Goal: Find specific page/section: Find specific page/section

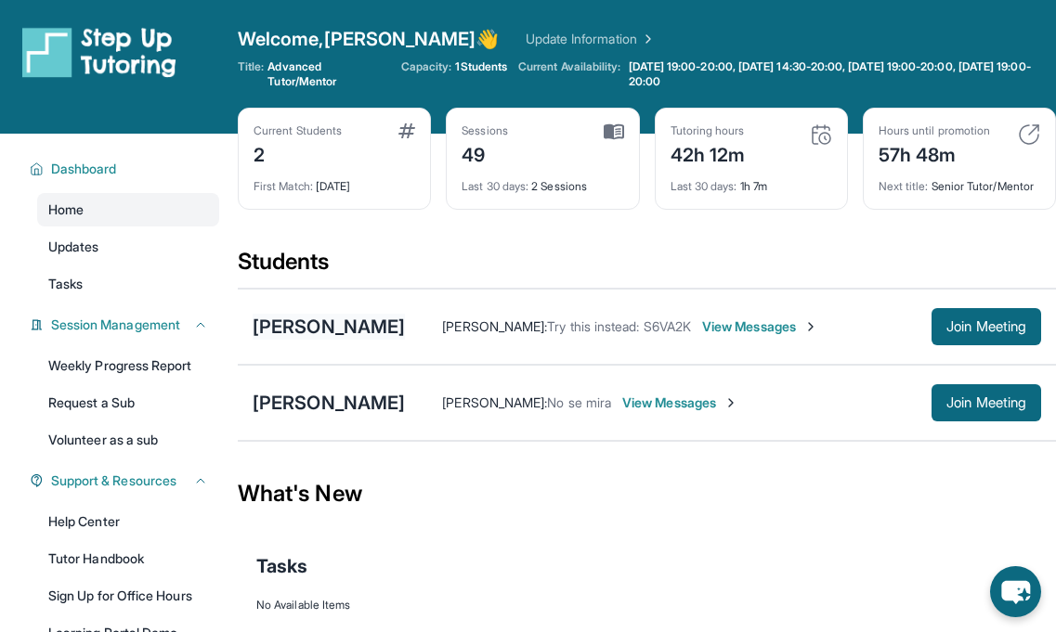
click at [329, 327] on div "[PERSON_NAME]" at bounding box center [329, 327] width 152 height 26
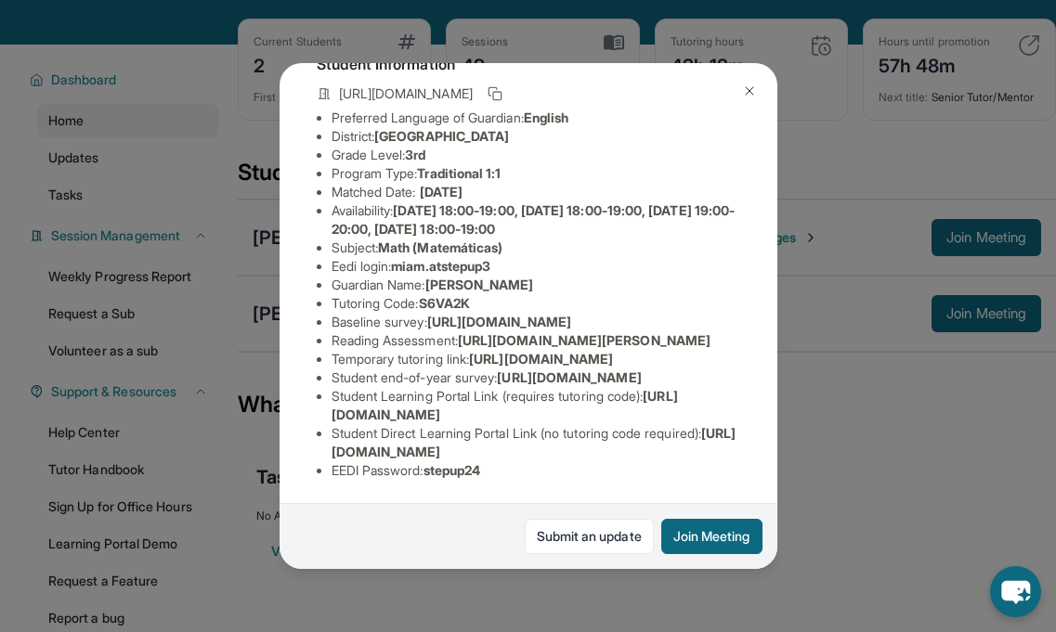
scroll to position [185, 0]
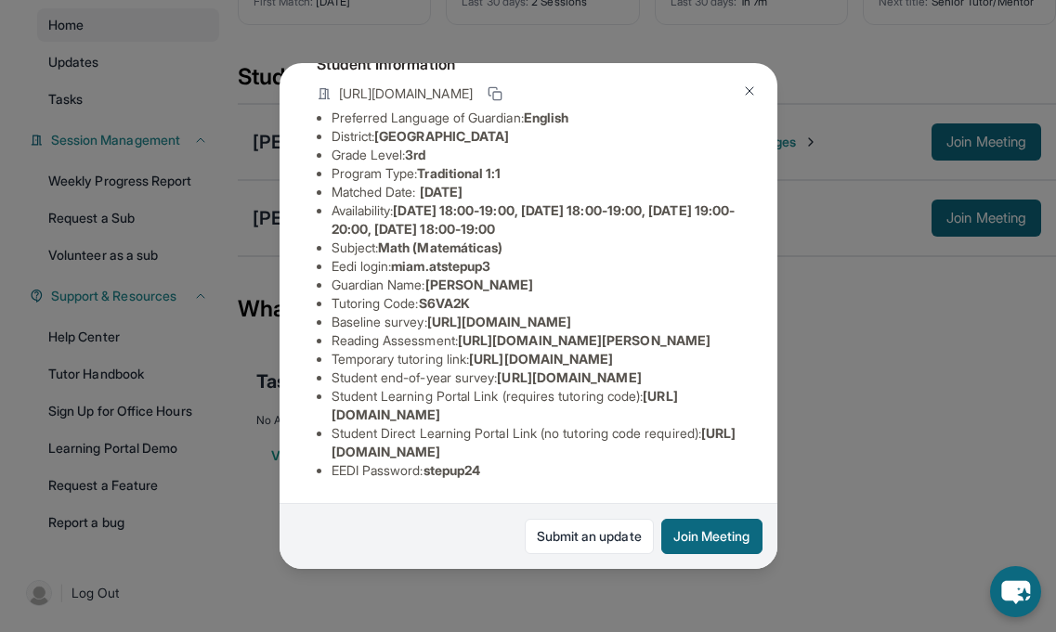
click at [759, 91] on button at bounding box center [749, 90] width 37 height 37
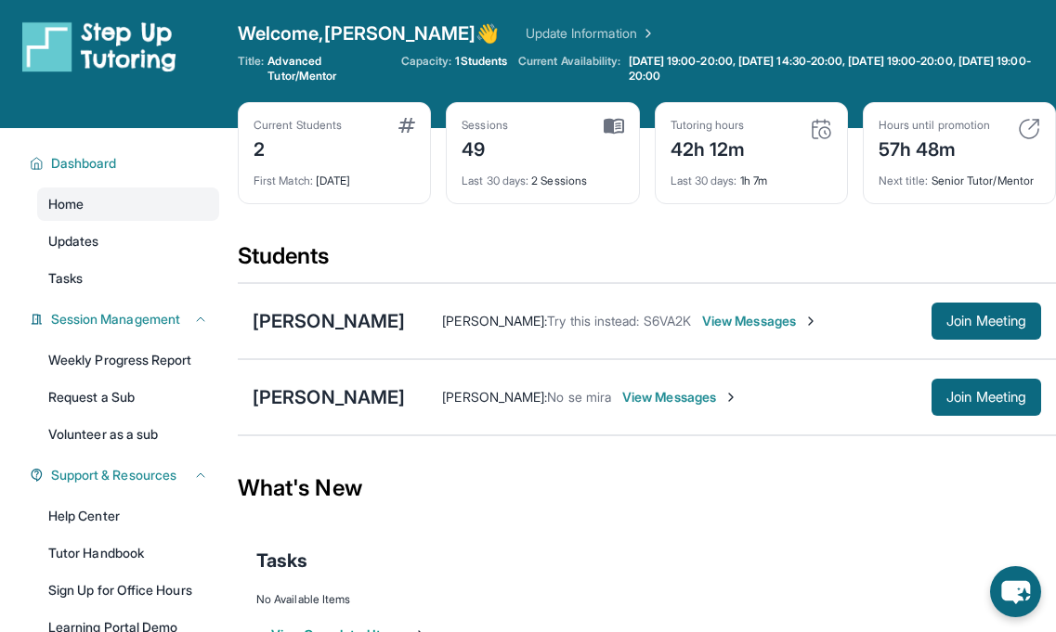
scroll to position [0, 0]
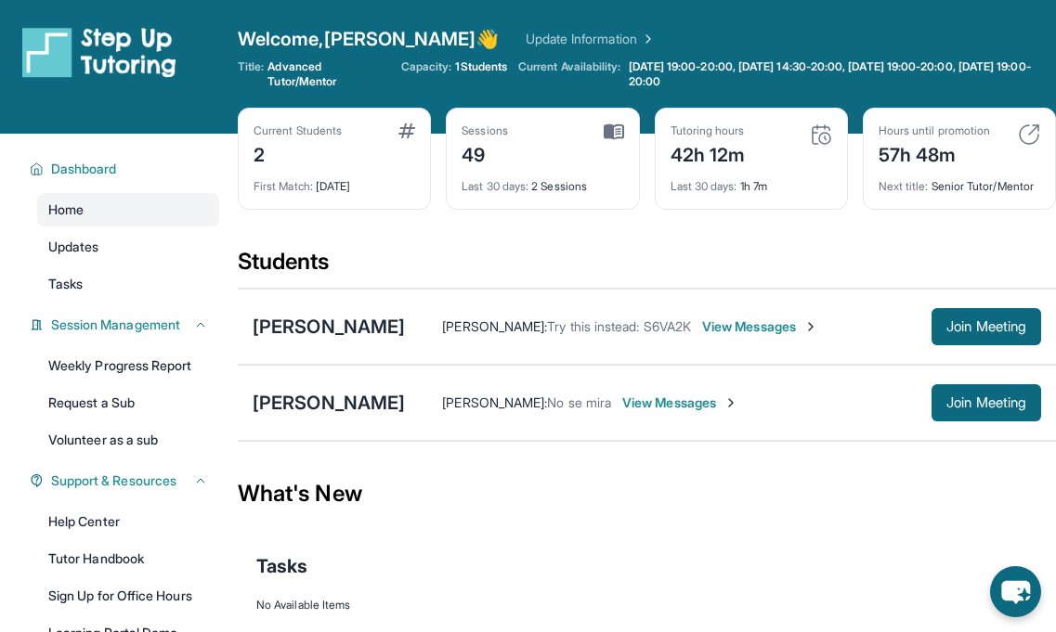
click at [718, 323] on span "View Messages" at bounding box center [760, 327] width 116 height 19
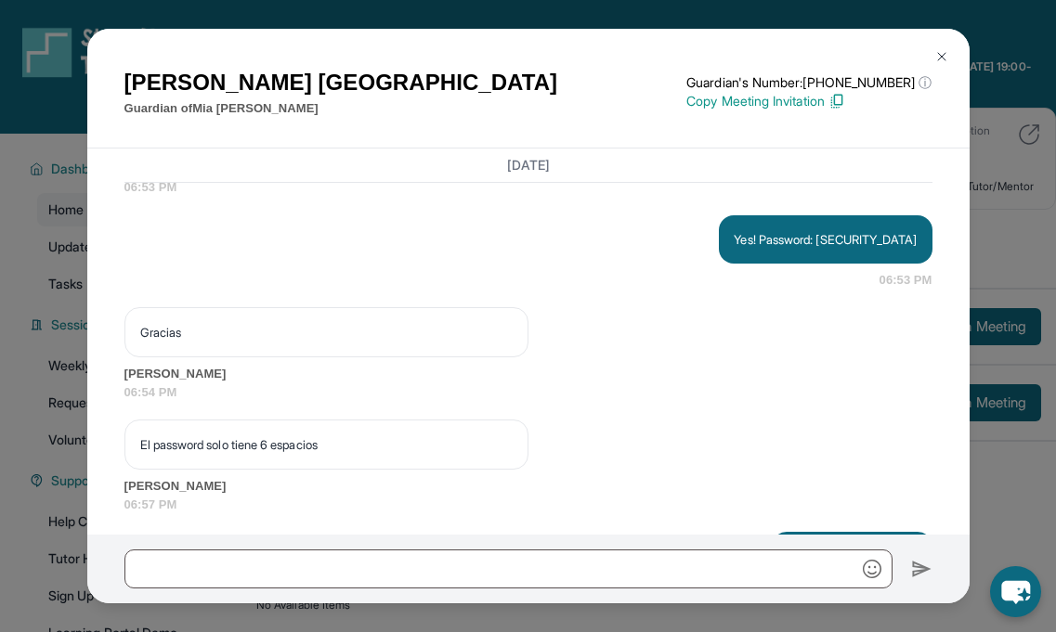
scroll to position [24030, 0]
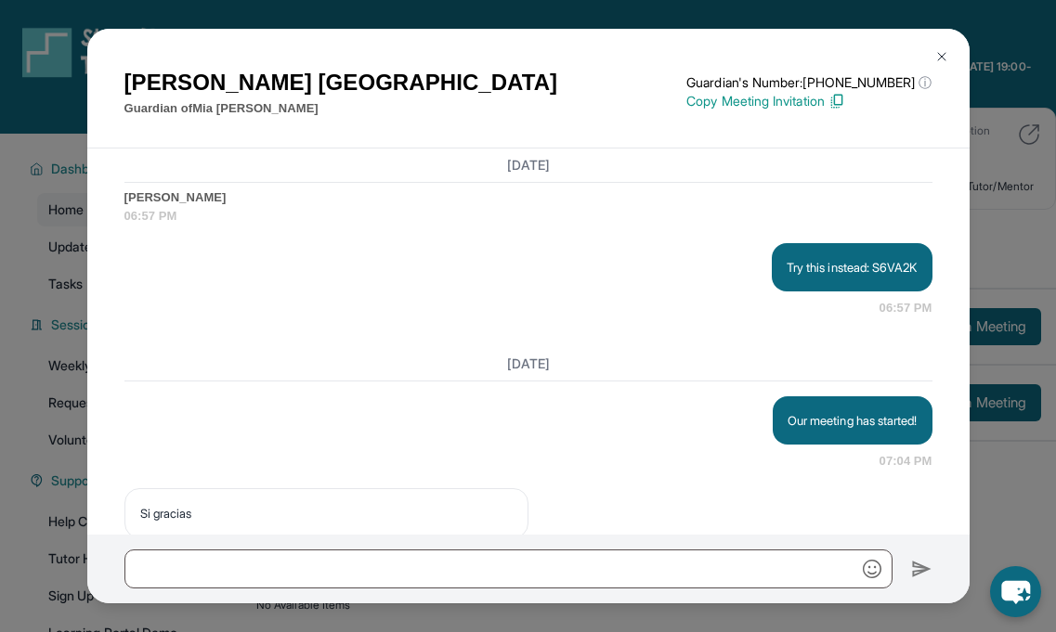
click at [949, 49] on button at bounding box center [941, 56] width 37 height 37
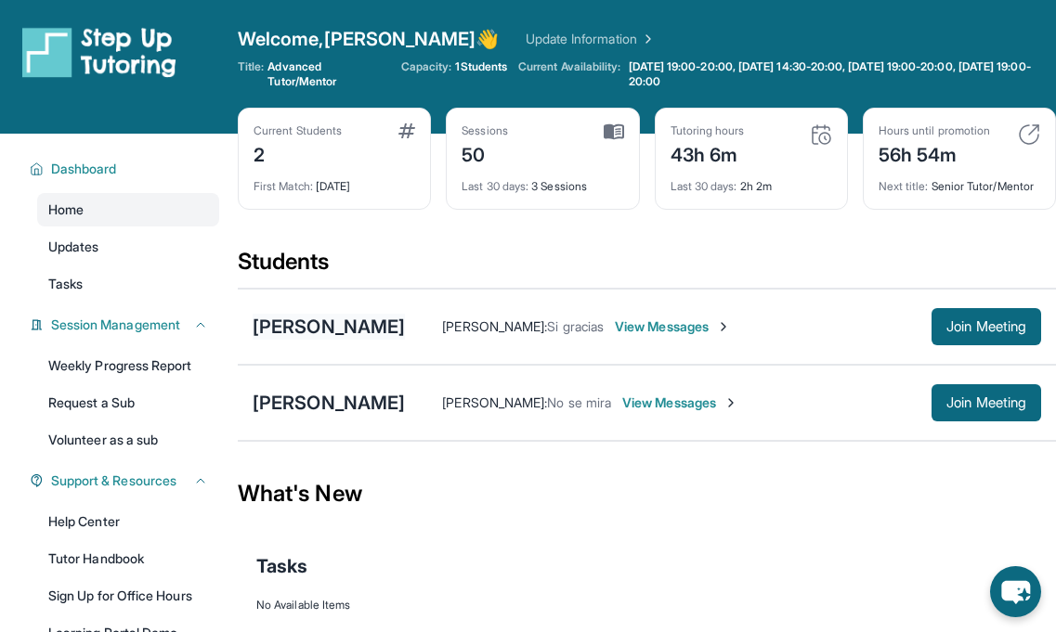
click at [286, 331] on div "[PERSON_NAME]" at bounding box center [329, 327] width 152 height 26
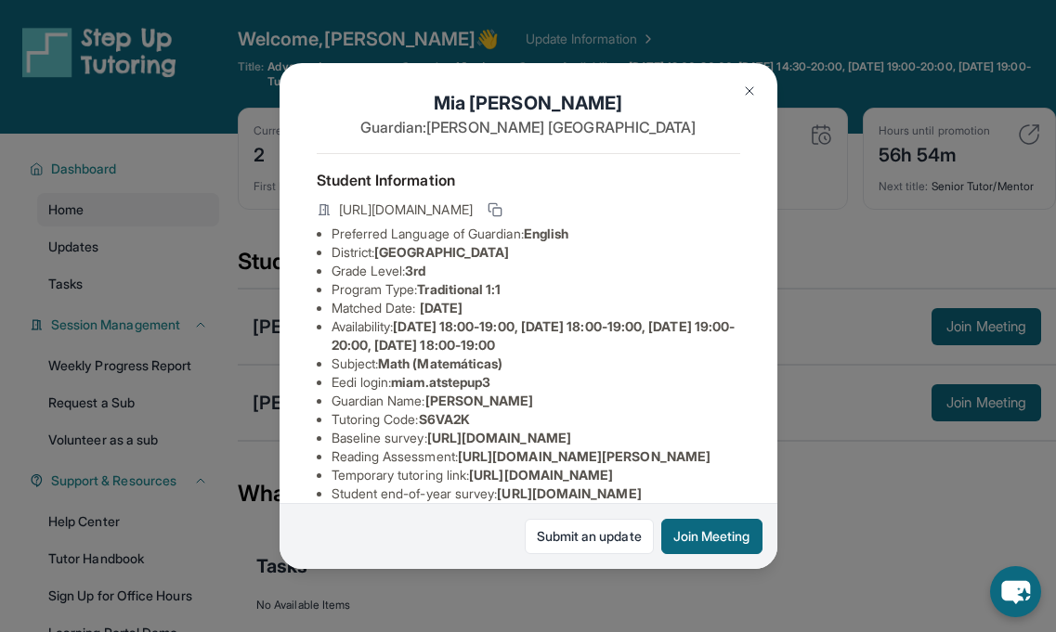
scroll to position [331, 0]
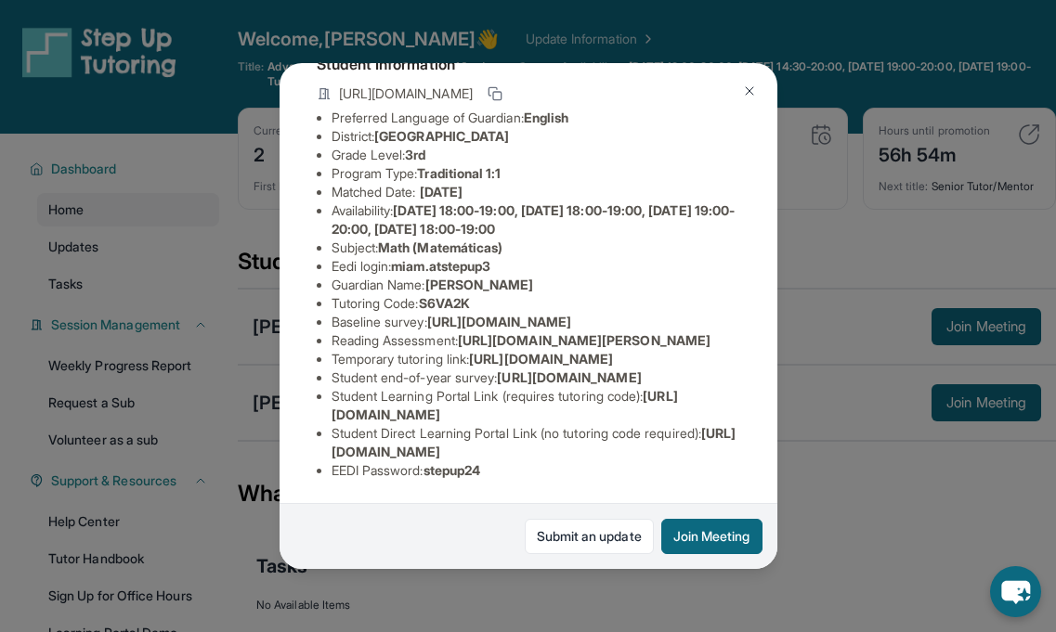
click at [968, 201] on div "[PERSON_NAME] Guardian: [PERSON_NAME] Student Information [URL][DOMAIN_NAME] Pr…" at bounding box center [528, 316] width 1056 height 632
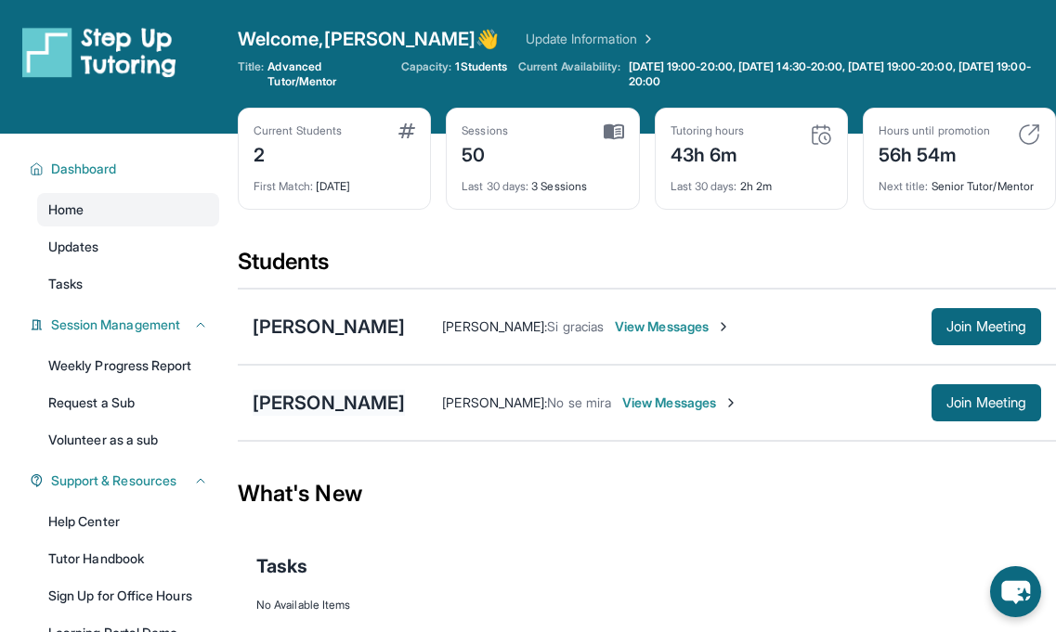
click at [340, 406] on div "[PERSON_NAME]" at bounding box center [329, 403] width 152 height 26
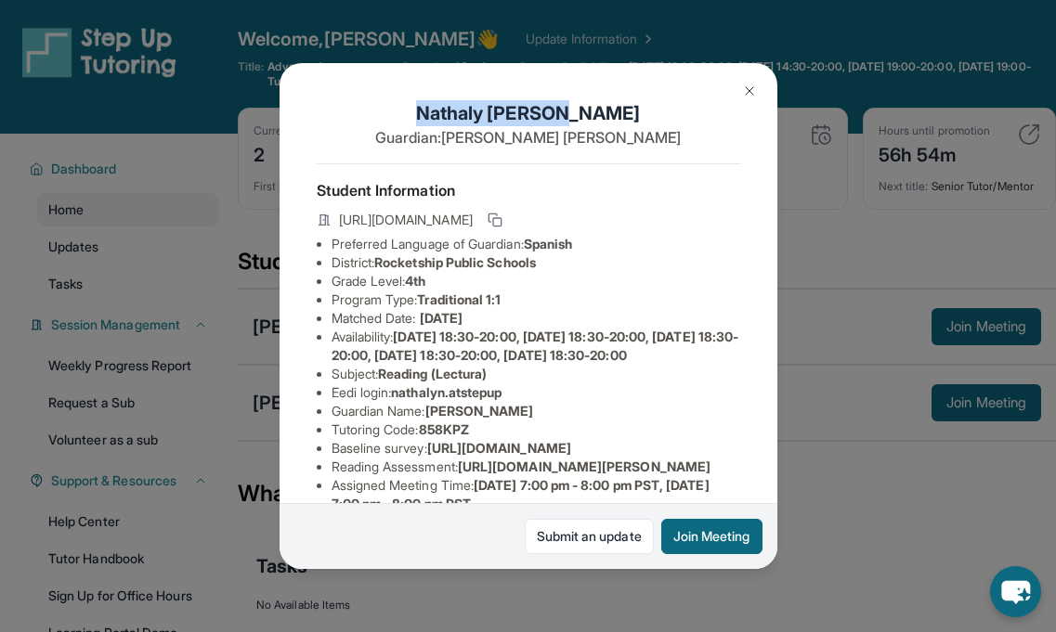
drag, startPoint x: 459, startPoint y: 102, endPoint x: 657, endPoint y: 106, distance: 198.7
click at [658, 106] on h1 "[PERSON_NAME]" at bounding box center [528, 113] width 423 height 26
copy h1 "[PERSON_NAME]"
click at [512, 138] on p "Guardian: [PERSON_NAME]" at bounding box center [528, 137] width 423 height 22
drag, startPoint x: 512, startPoint y: 136, endPoint x: 652, endPoint y: 145, distance: 140.4
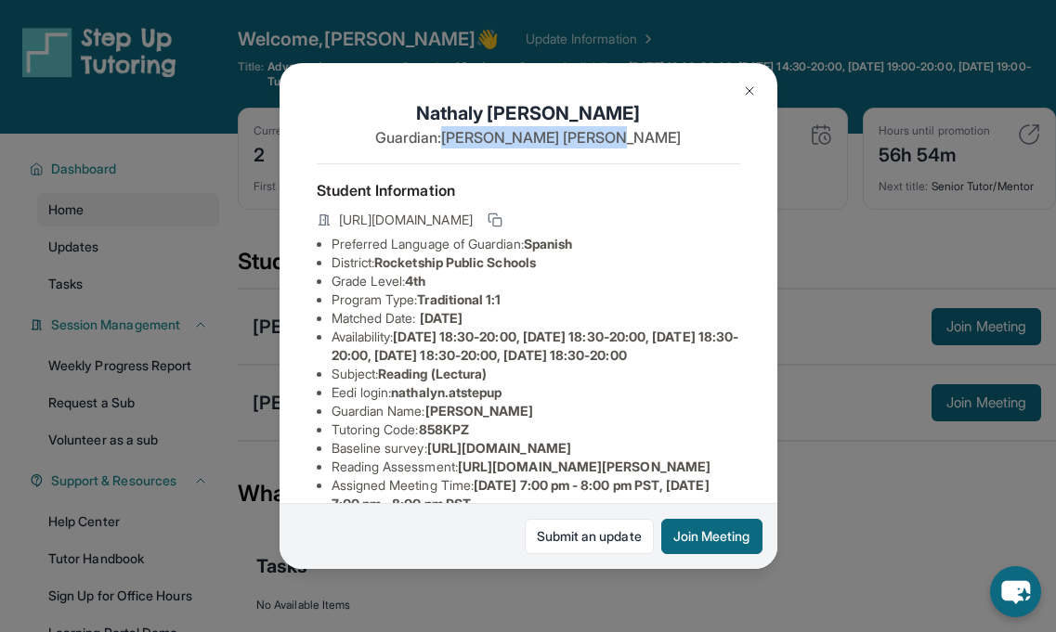
click at [652, 145] on p "Guardian: [PERSON_NAME]" at bounding box center [528, 137] width 423 height 22
copy p "[PERSON_NAME]"
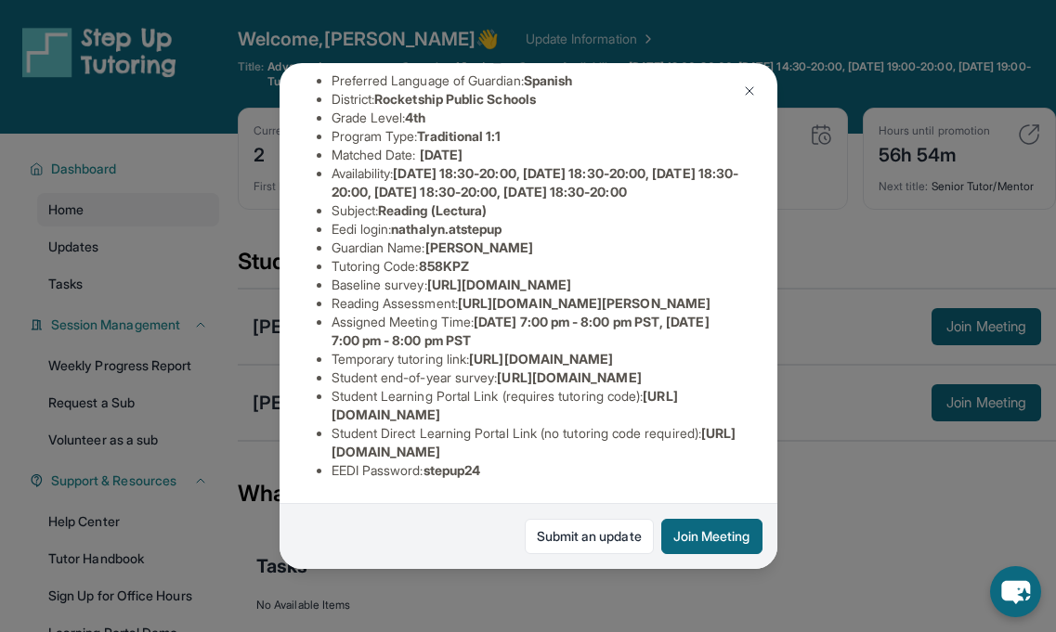
scroll to position [368, 1]
click at [956, 322] on div "[PERSON_NAME] Guardian: [PERSON_NAME] Student Information [URL][DOMAIN_NAME] Pr…" at bounding box center [528, 316] width 1056 height 632
